Goal: Transaction & Acquisition: Obtain resource

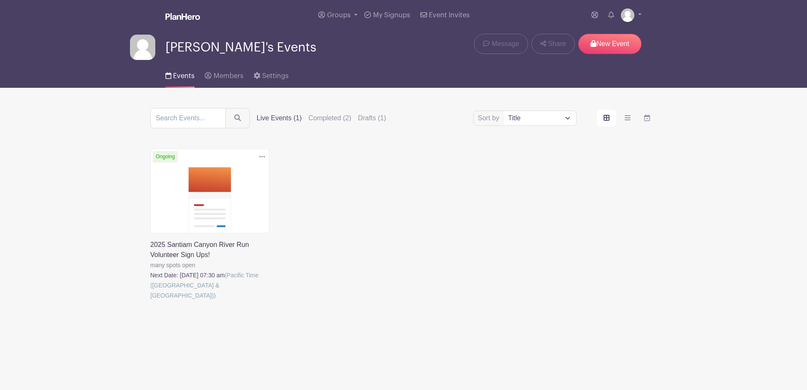
click at [150, 301] on link at bounding box center [150, 301] width 0 height 0
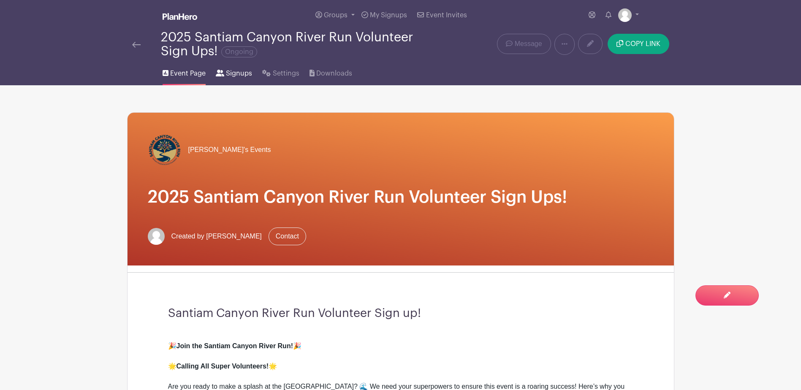
click at [241, 70] on span "Signups" at bounding box center [239, 73] width 26 height 10
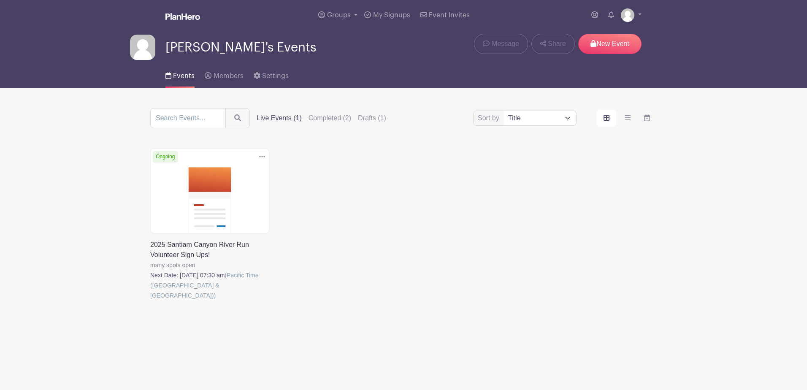
click at [150, 301] on link at bounding box center [150, 301] width 0 height 0
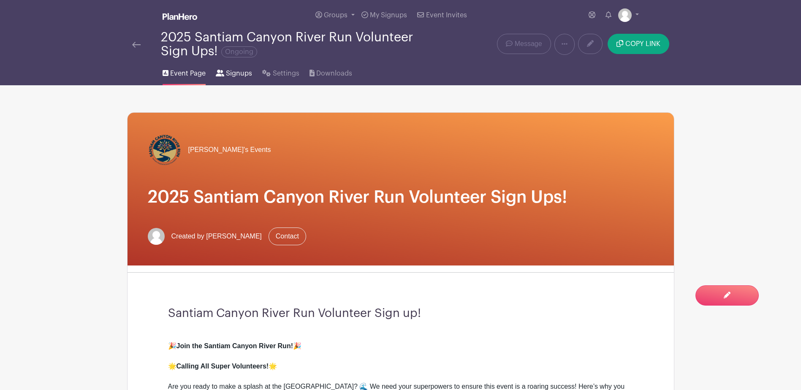
click at [244, 76] on span "Signups" at bounding box center [239, 73] width 26 height 10
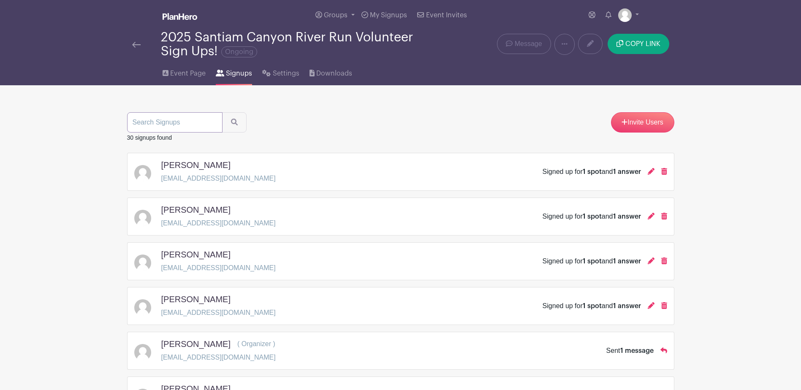
click at [183, 125] on input "search" at bounding box center [174, 122] width 95 height 20
type input "melissa"
click at [222, 112] on button "submit" at bounding box center [234, 122] width 24 height 20
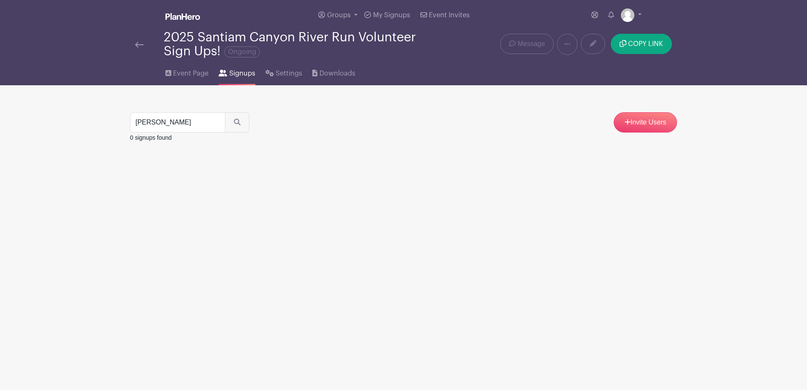
click at [142, 43] on img at bounding box center [139, 45] width 8 height 6
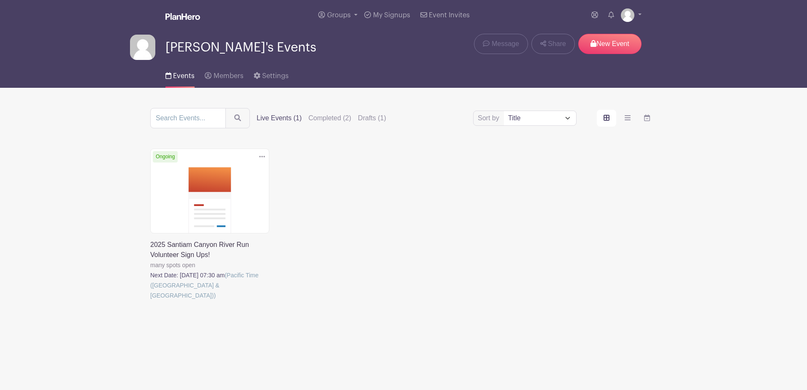
click at [150, 301] on link at bounding box center [150, 301] width 0 height 0
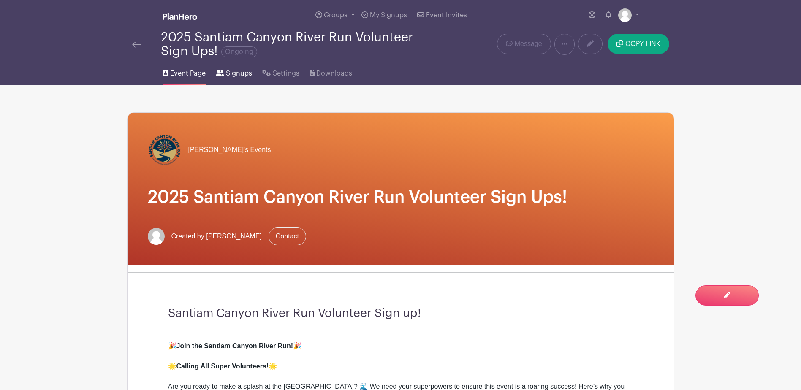
click at [239, 74] on span "Signups" at bounding box center [239, 73] width 26 height 10
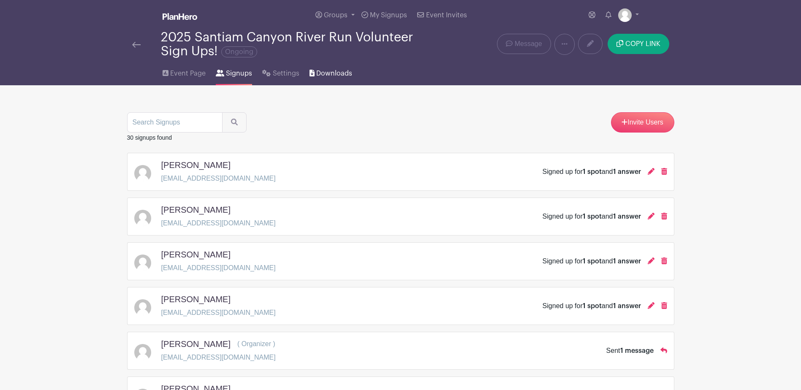
click at [330, 73] on span "Downloads" at bounding box center [334, 73] width 36 height 10
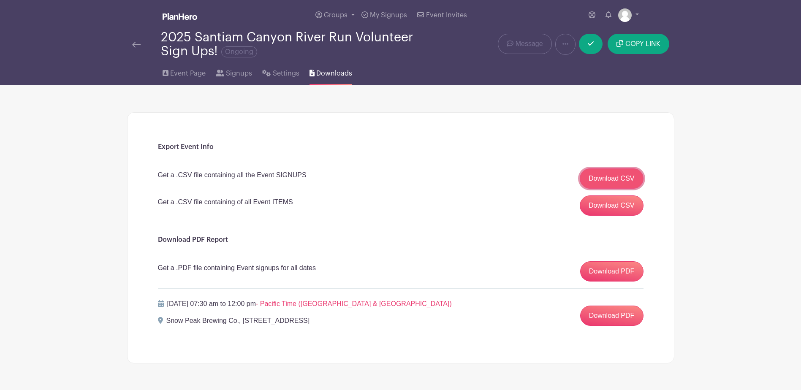
click at [602, 180] on link "Download CSV" at bounding box center [612, 178] width 64 height 20
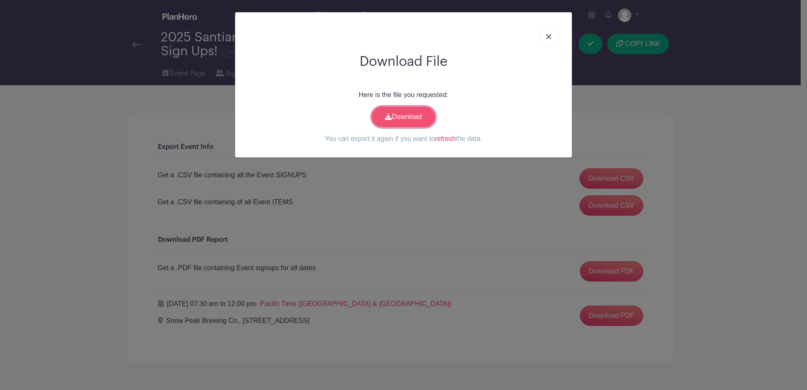
click at [406, 119] on link "Download" at bounding box center [403, 117] width 63 height 20
click at [549, 39] on link at bounding box center [548, 36] width 19 height 21
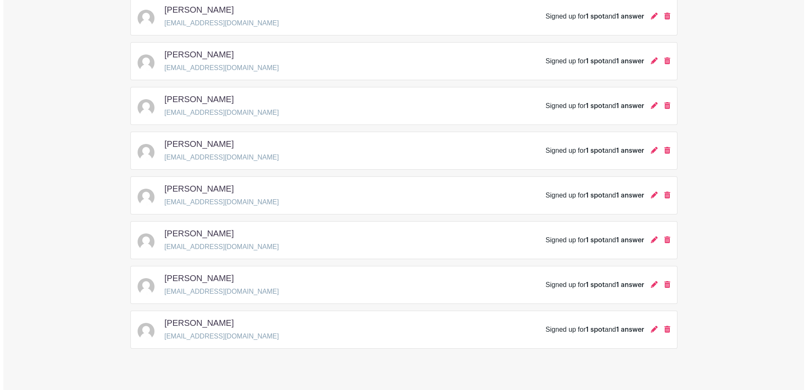
scroll to position [1151, 0]
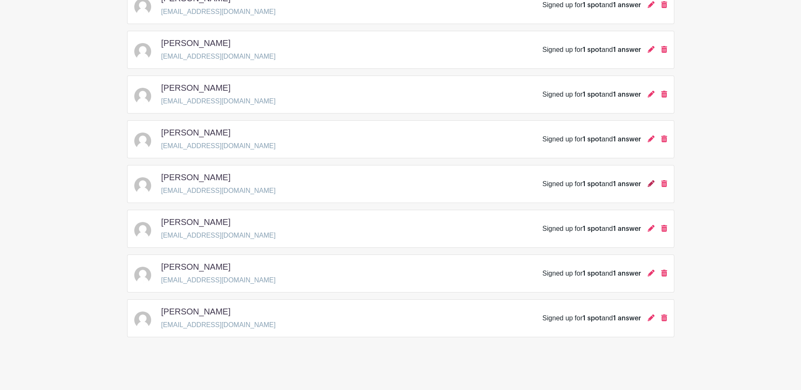
click at [650, 183] on icon at bounding box center [651, 183] width 7 height 7
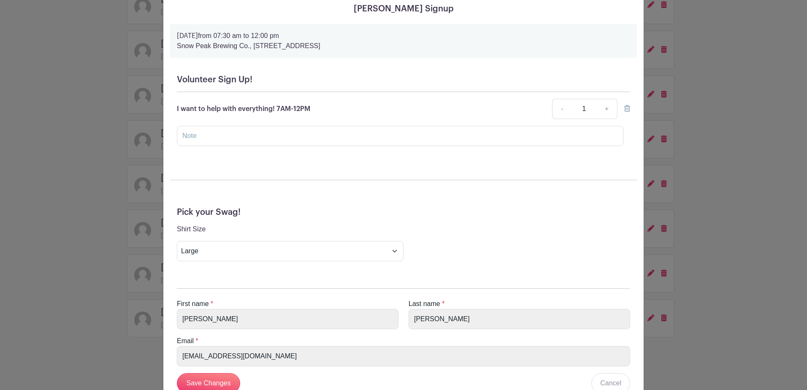
scroll to position [0, 0]
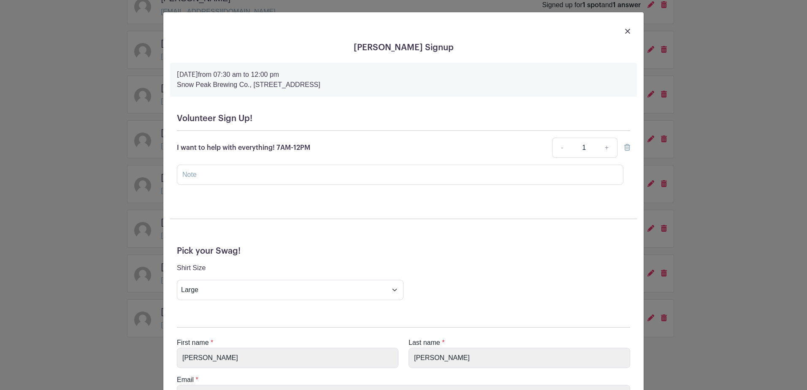
click at [625, 31] on img at bounding box center [627, 31] width 5 height 5
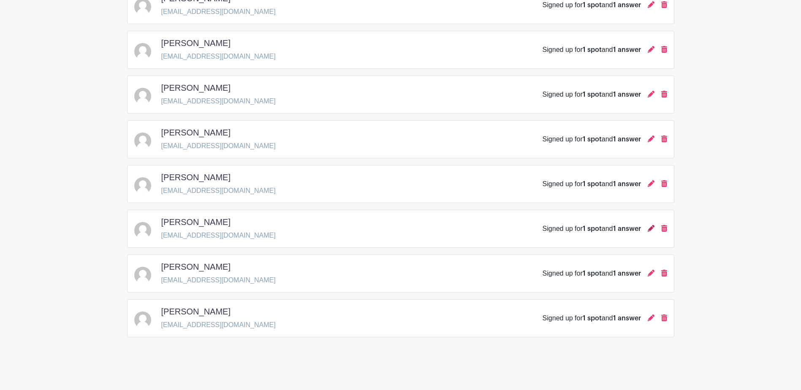
click at [653, 228] on icon at bounding box center [651, 228] width 7 height 7
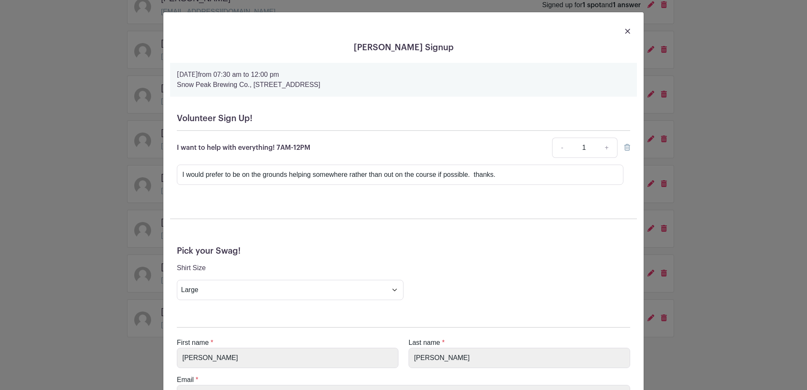
click at [625, 29] on img at bounding box center [627, 31] width 5 height 5
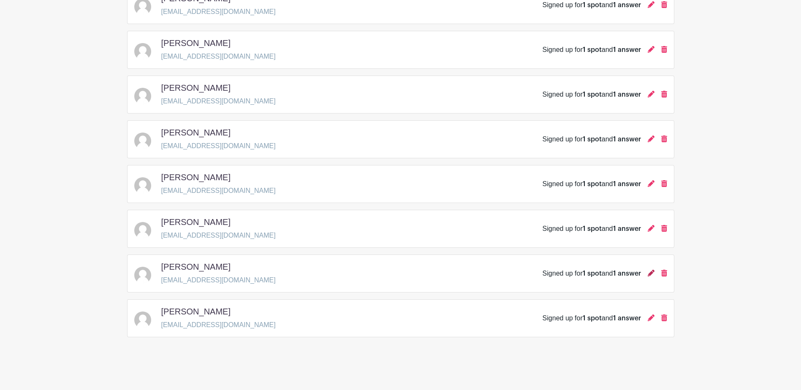
click at [652, 272] on icon at bounding box center [651, 273] width 7 height 7
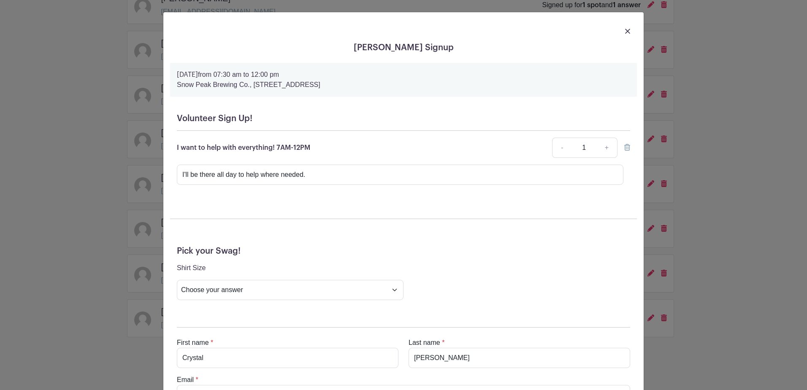
click at [625, 31] on img at bounding box center [627, 31] width 5 height 5
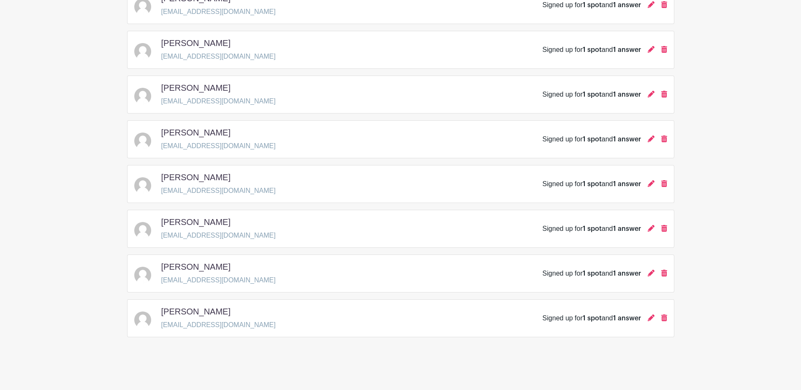
click at [394, 321] on div "Tasha Shelton tshelton@santimhospital.org Signed up for 1 spot and 1 answer" at bounding box center [400, 318] width 533 height 24
click at [621, 318] on span "1 answer" at bounding box center [627, 318] width 28 height 7
click at [646, 318] on div "Signed up for 1 spot and 1 answer" at bounding box center [604, 318] width 125 height 10
click at [649, 318] on icon at bounding box center [651, 317] width 7 height 7
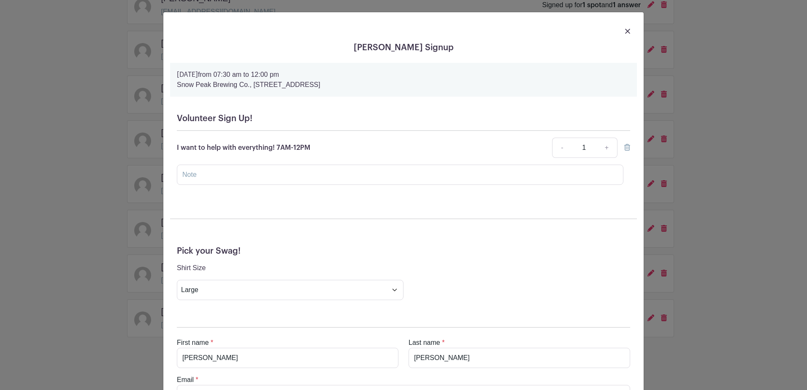
click at [625, 29] on img at bounding box center [627, 31] width 5 height 5
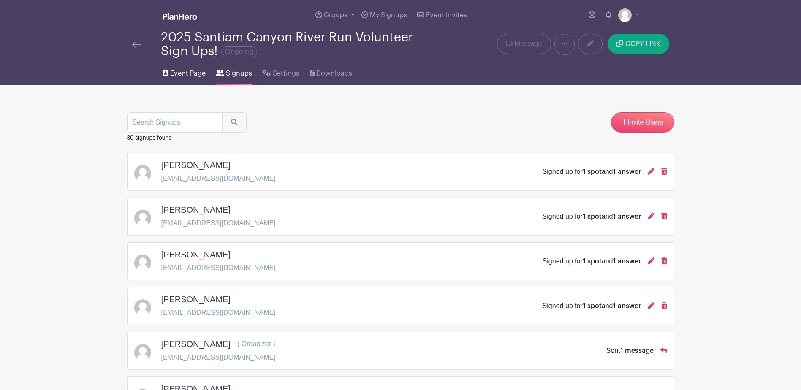
click at [182, 68] on span "Event Page" at bounding box center [187, 73] width 35 height 10
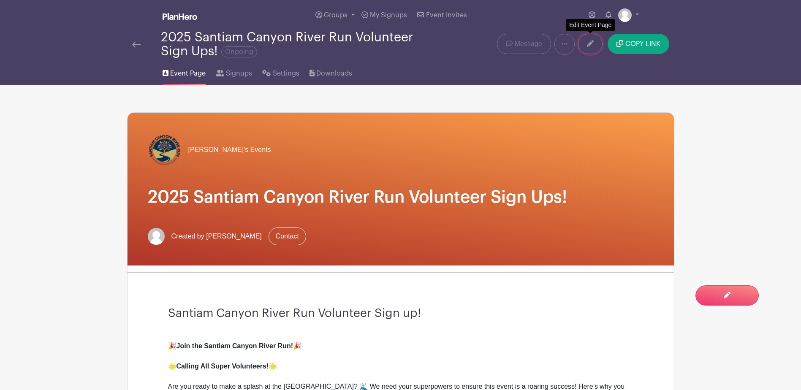
click at [591, 43] on icon at bounding box center [590, 43] width 7 height 7
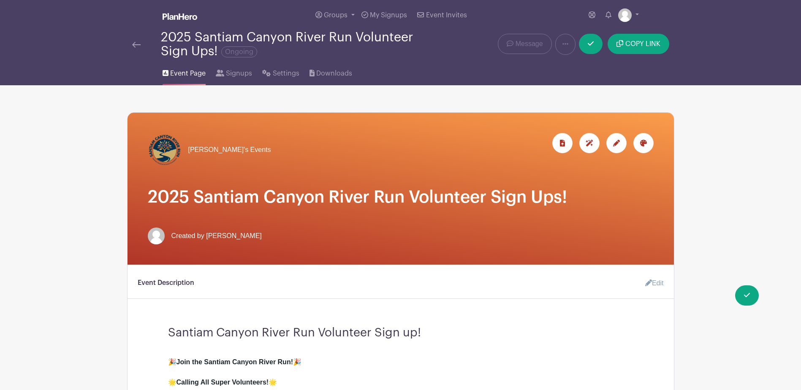
click at [141, 43] on div at bounding box center [146, 44] width 29 height 10
click at [586, 40] on link at bounding box center [591, 44] width 24 height 20
